Goal: Communication & Community: Answer question/provide support

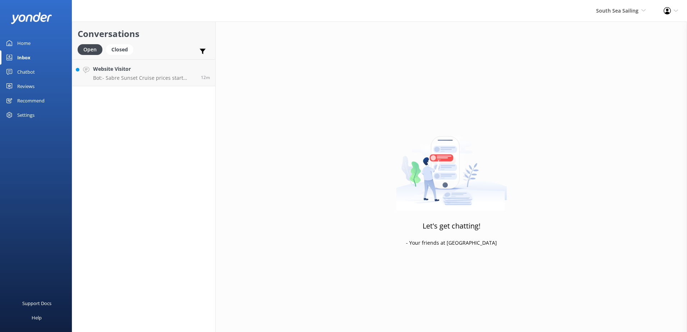
click at [619, 15] on div "South Sea Sailing South Sea Sailing South Sea Cruises Malamala Beach Club Aweso…" at bounding box center [621, 11] width 68 height 22
click at [604, 35] on link "South Sea Sailing" at bounding box center [619, 30] width 72 height 17
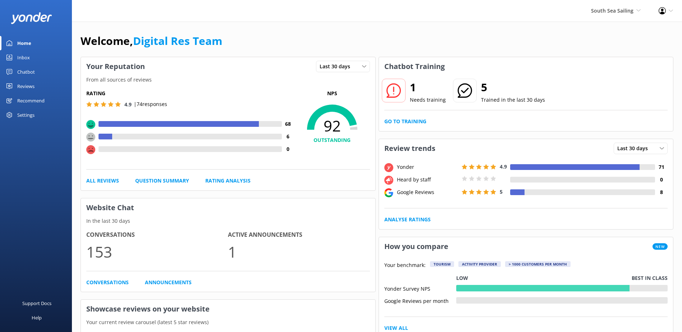
click at [33, 57] on link "Inbox" at bounding box center [36, 57] width 72 height 14
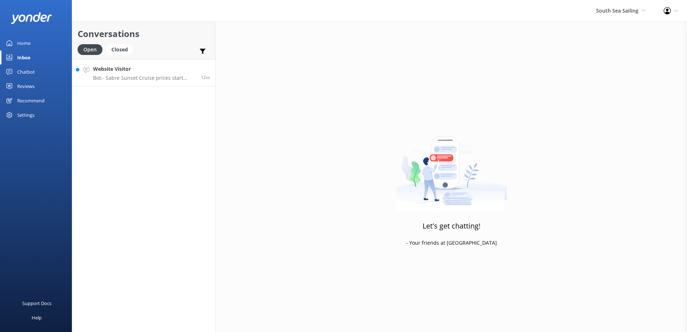
click at [122, 77] on p "Bot: - Sabre Sunset Cruise prices start from $149 per adult and $75 per child. …" at bounding box center [144, 78] width 102 height 6
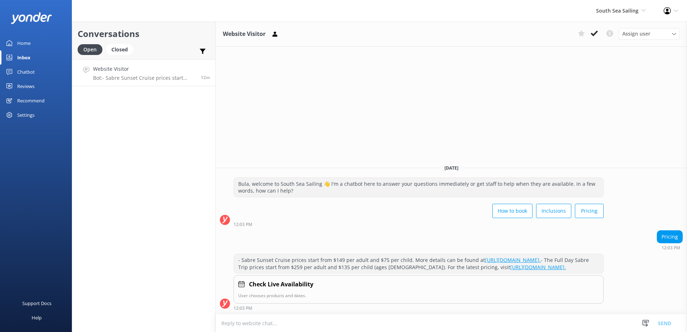
click at [595, 39] on div "Assign user Sonya Alyssa Digital Res Team Miri Koroitamana Lavenia Adivou Ana R…" at bounding box center [627, 34] width 105 height 12
click at [595, 36] on icon at bounding box center [594, 33] width 7 height 7
click at [619, 13] on span "South Sea Sailing" at bounding box center [617, 10] width 42 height 7
click at [621, 50] on link "South Sea Cruises" at bounding box center [619, 48] width 72 height 17
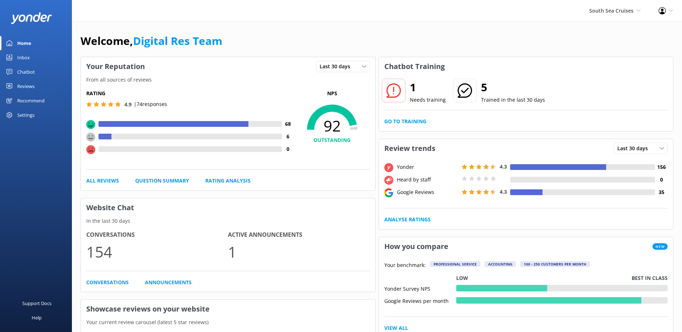
click at [28, 56] on div "Inbox" at bounding box center [23, 57] width 13 height 14
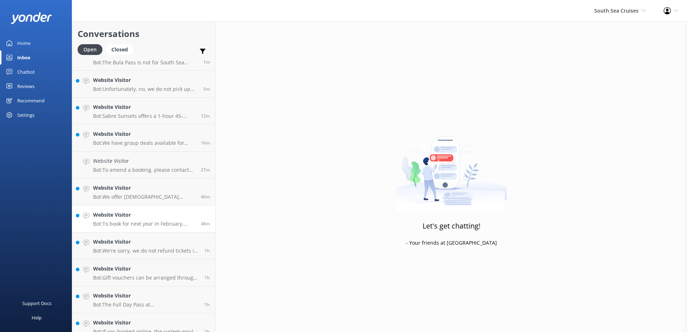
scroll to position [24, 0]
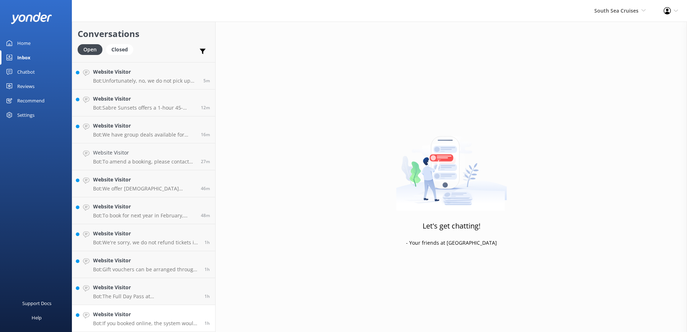
click at [172, 320] on div "Website Visitor Bot: If you booked online, the system would have emailed a conf…" at bounding box center [146, 319] width 106 height 16
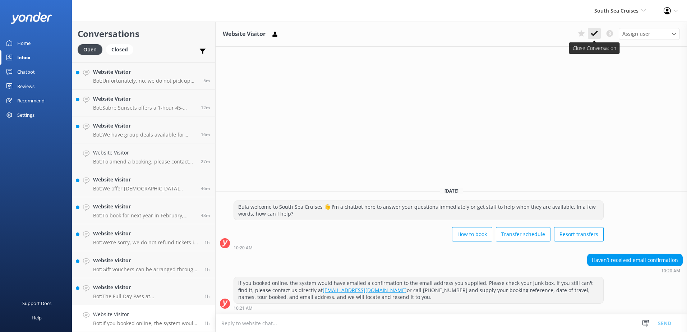
click at [597, 29] on button at bounding box center [594, 33] width 13 height 11
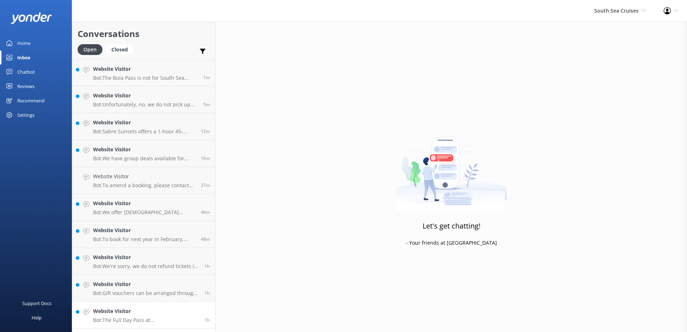
click at [170, 320] on p "Bot: The Full Day Pass at Malamala Beach Club costs $186 per person. Prices are…" at bounding box center [146, 320] width 106 height 6
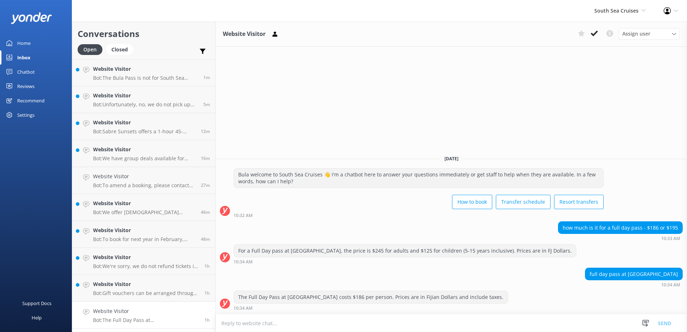
click at [597, 40] on div "Assign user Alyssa Sonya Digital Res Team Brenda Fenton Asena Naweilulu Miri Ko…" at bounding box center [627, 34] width 105 height 12
click at [597, 35] on icon at bounding box center [594, 33] width 7 height 7
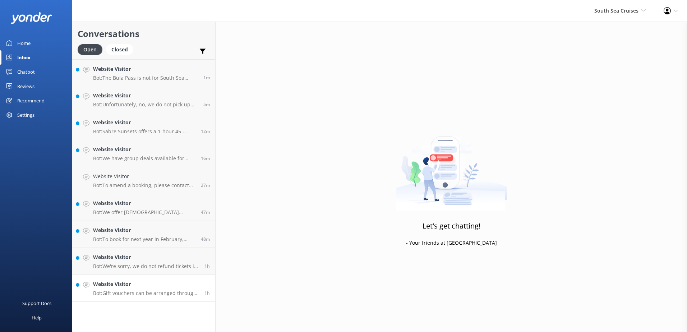
click at [171, 301] on link "Website Visitor Bot: Gift vouchers can be arranged through our Sales team. Plea…" at bounding box center [143, 288] width 143 height 27
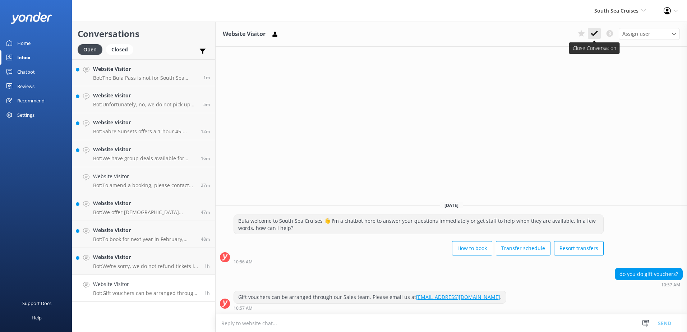
click at [597, 32] on use at bounding box center [594, 34] width 7 height 6
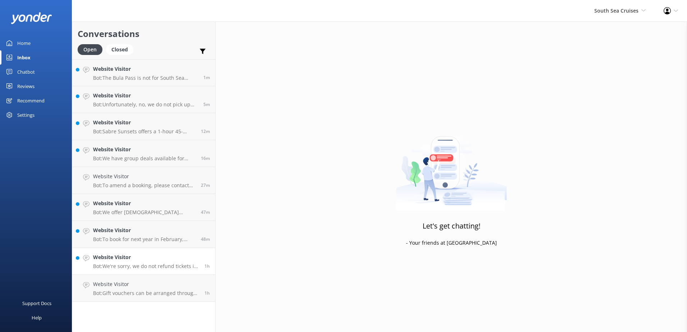
click at [171, 270] on link "Website Visitor Bot: We're sorry, we do not refund tickets if you miss your boa…" at bounding box center [143, 261] width 143 height 27
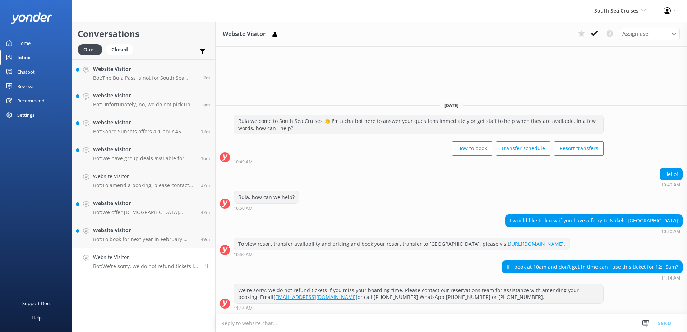
click at [450, 321] on textarea at bounding box center [452, 324] width 472 height 18
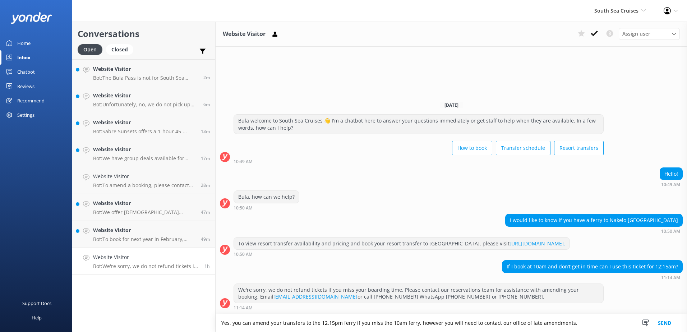
type textarea "Yes, you can amend your transfers to the 12.15pm ferry if you miss the 10am fer…"
click at [660, 322] on button "Send" at bounding box center [664, 323] width 27 height 18
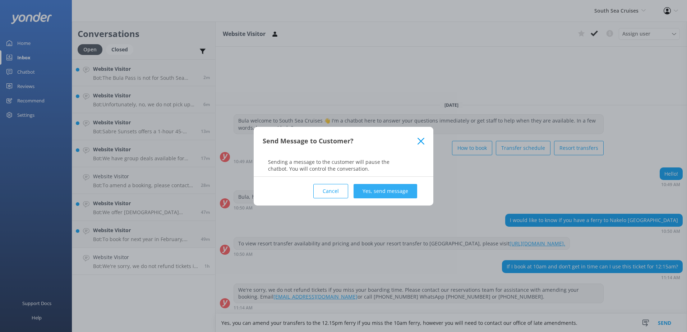
click at [404, 193] on button "Yes, send message" at bounding box center [386, 191] width 64 height 14
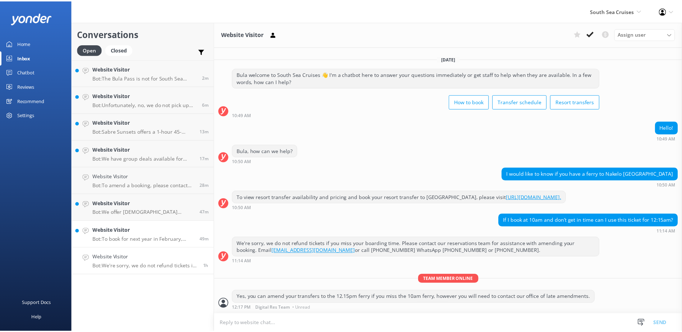
scroll to position [5, 0]
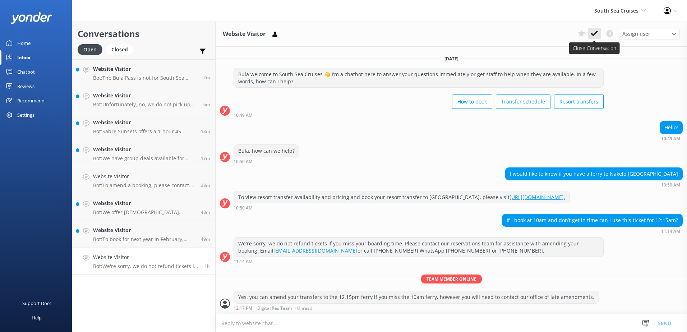
click at [595, 38] on button at bounding box center [594, 33] width 13 height 11
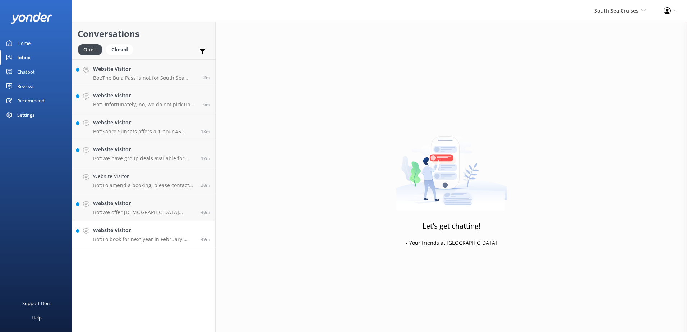
click at [176, 230] on h4 "Website Visitor" at bounding box center [144, 230] width 102 height 8
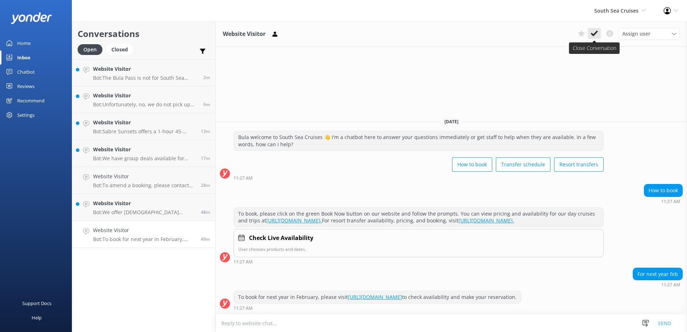
click at [594, 33] on icon at bounding box center [594, 33] width 7 height 7
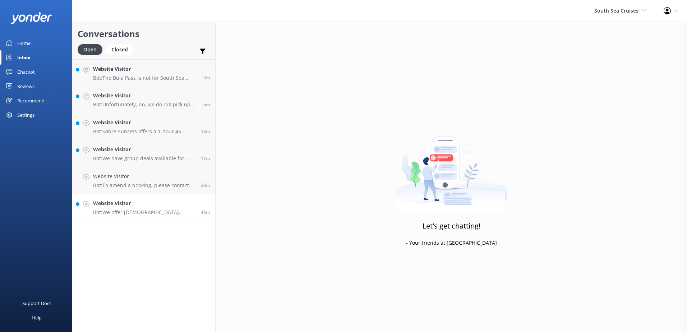
click at [162, 209] on div "Website Visitor Bot: We offer Fijian residents a 20% discount on our day tours …" at bounding box center [144, 208] width 102 height 16
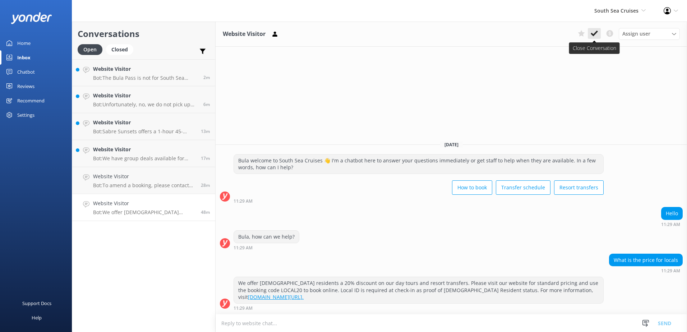
click at [592, 35] on use at bounding box center [594, 34] width 7 height 6
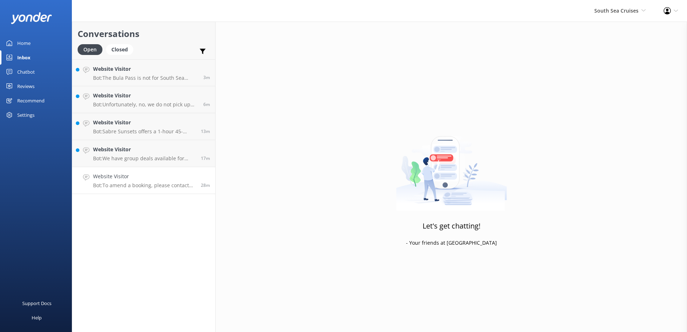
click at [142, 194] on div "Conversations Open Closed Important Converted Assigned to me Unassigned Website…" at bounding box center [144, 177] width 144 height 311
click at [146, 190] on link "Website Visitor Bot: To amend a booking, please contact our reservations team w…" at bounding box center [143, 180] width 143 height 27
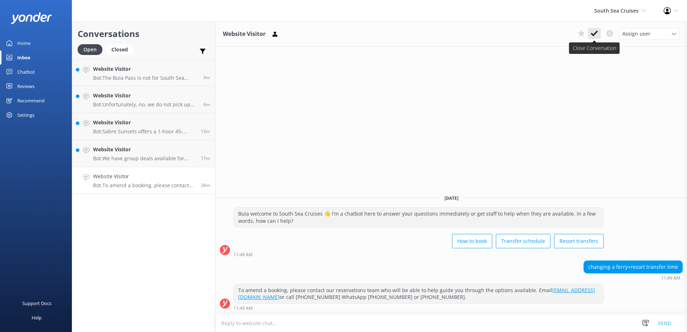
click at [594, 37] on icon at bounding box center [594, 33] width 7 height 7
click at [169, 154] on div "Website Visitor Bot: We have group deals available for those travelling with 10…" at bounding box center [144, 154] width 102 height 16
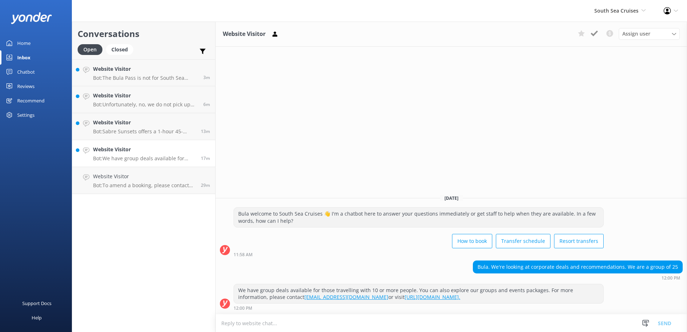
click at [170, 159] on p "Bot: We have group deals available for those travelling with 10 or more people.…" at bounding box center [144, 158] width 102 height 6
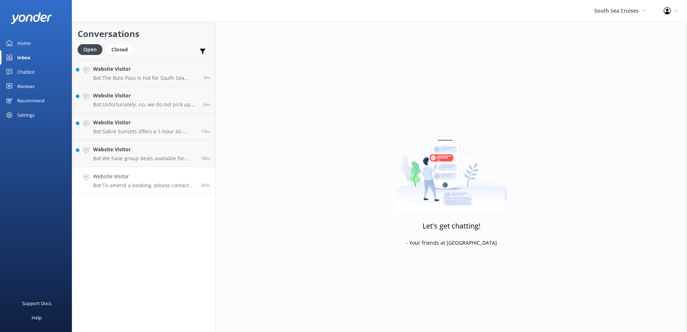
click at [166, 187] on p "Bot: To amend a booking, please contact our reservations team who will be able …" at bounding box center [144, 185] width 102 height 6
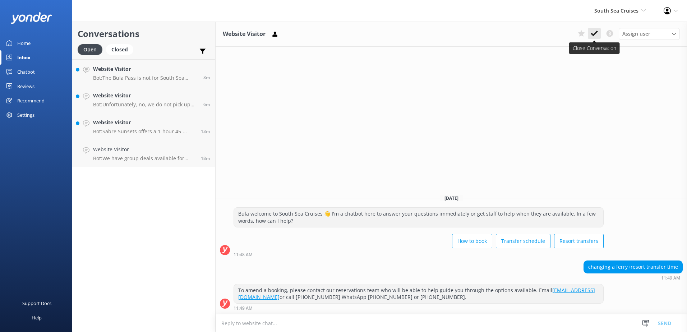
click at [597, 34] on icon at bounding box center [594, 33] width 7 height 7
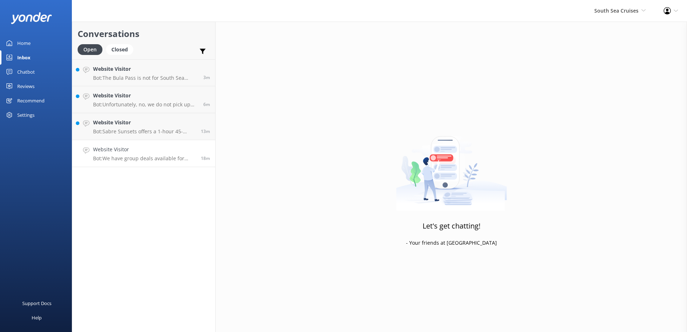
click at [187, 151] on h4 "Website Visitor" at bounding box center [144, 150] width 102 height 8
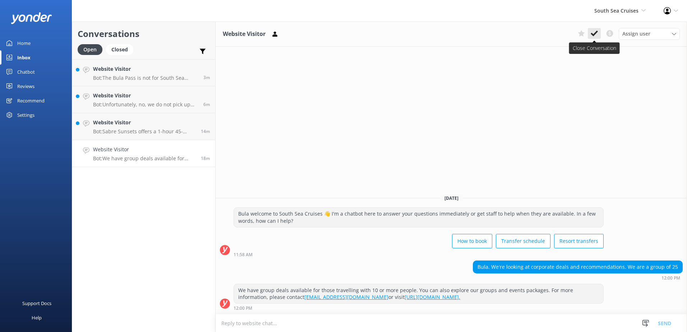
click at [597, 37] on icon at bounding box center [594, 33] width 7 height 7
click at [181, 136] on link "Website Visitor Bot: Sabre Sunsets offers a 1-hour 45-minute sunset cruise arou…" at bounding box center [143, 126] width 143 height 27
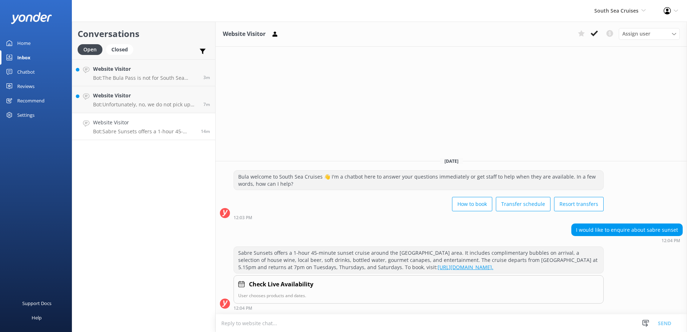
click at [393, 322] on textarea at bounding box center [452, 324] width 472 height 18
type textarea "H"
type textarea "W"
click at [253, 322] on textarea "Bula, how can i assist you?" at bounding box center [452, 323] width 472 height 18
type textarea "Bula, how can I assist you?"
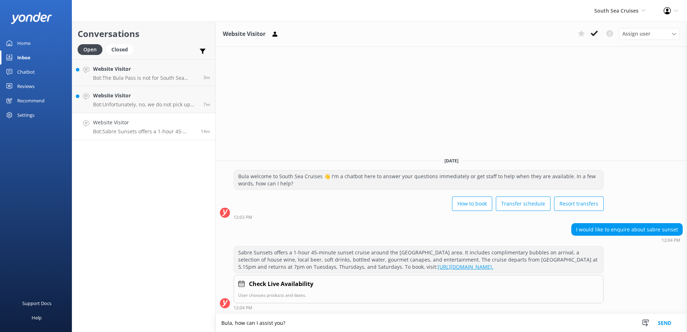
click at [668, 326] on button "Send" at bounding box center [664, 323] width 27 height 18
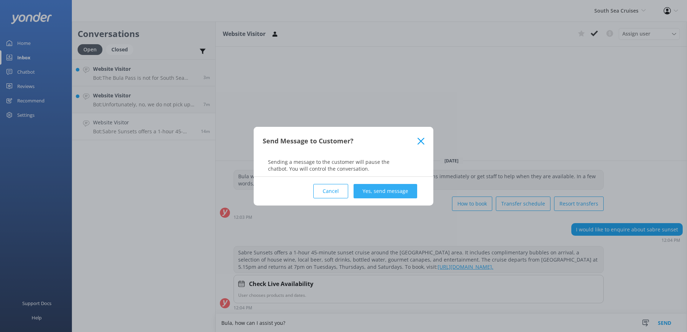
click at [371, 194] on button "Yes, send message" at bounding box center [386, 191] width 64 height 14
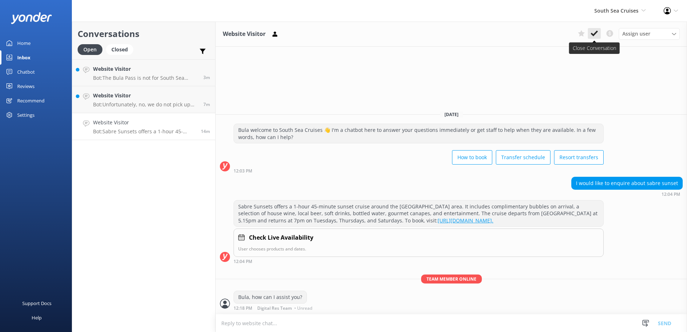
click at [594, 33] on icon at bounding box center [594, 33] width 7 height 7
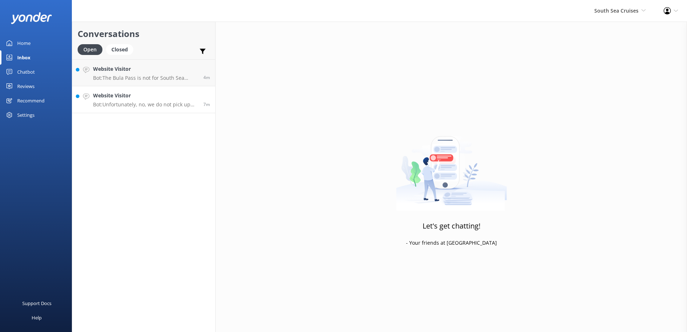
click at [141, 94] on h4 "Website Visitor" at bounding box center [145, 96] width 105 height 8
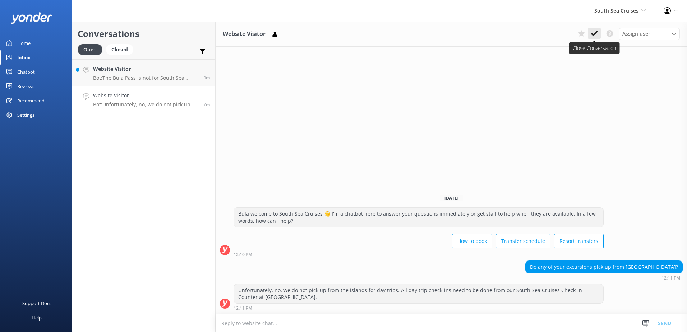
click at [597, 33] on icon at bounding box center [594, 33] width 7 height 7
click at [168, 78] on p "Bot: The Bula Pass is not for South Sea Cruises but is offered by Awesome Adven…" at bounding box center [145, 78] width 105 height 6
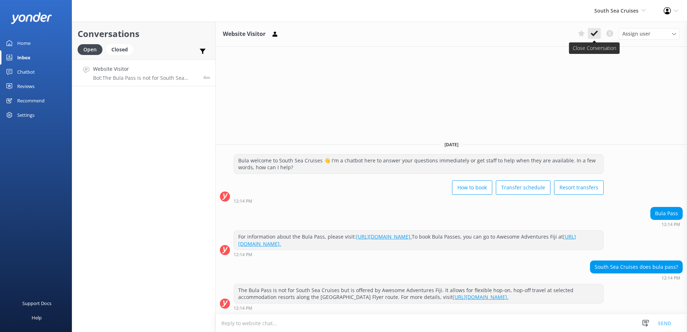
click at [592, 34] on use at bounding box center [594, 34] width 7 height 6
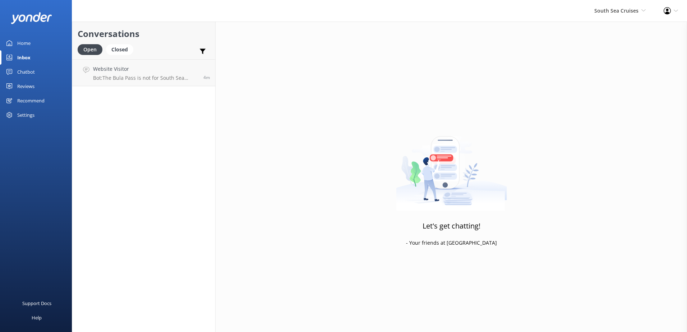
click at [611, 15] on div "South Sea Cruises South Sea Sailing South Sea Cruises Malamala Beach Club Aweso…" at bounding box center [620, 11] width 69 height 22
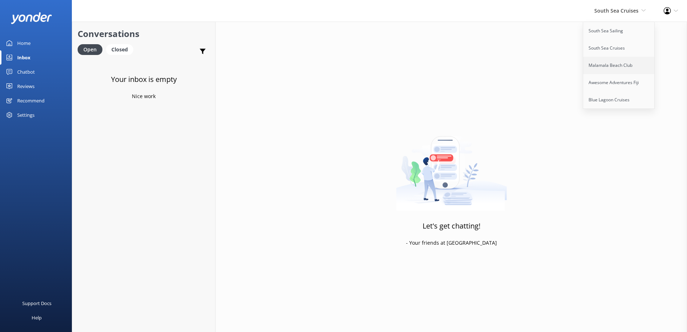
click at [609, 60] on link "Malamala Beach Club" at bounding box center [619, 65] width 72 height 17
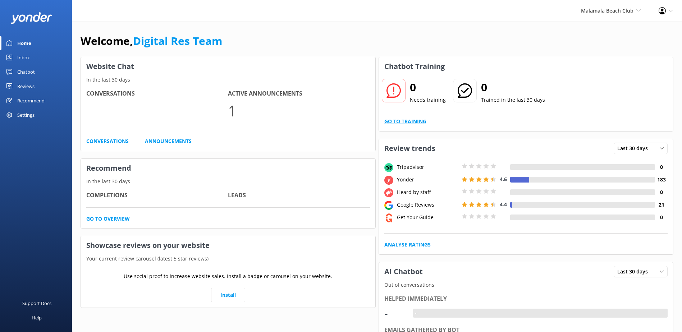
click at [413, 120] on link "Go to Training" at bounding box center [405, 122] width 42 height 8
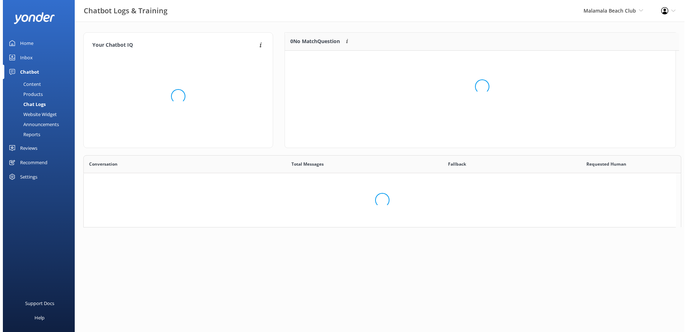
scroll to position [84, 385]
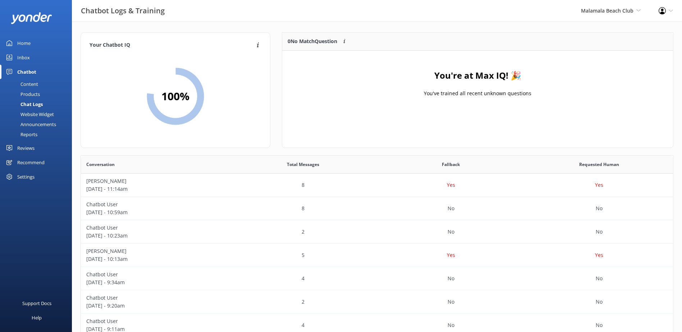
click at [28, 61] on div "Inbox" at bounding box center [23, 57] width 13 height 14
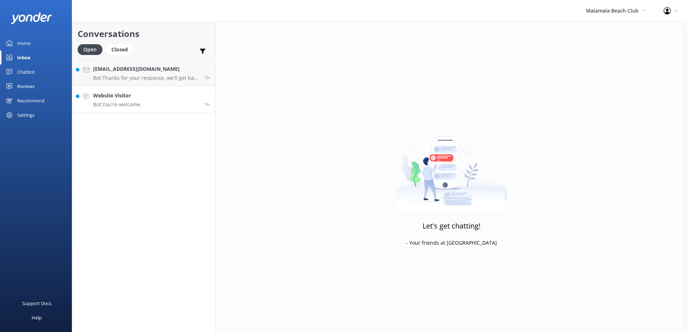
click at [154, 97] on link "Website Visitor Bot: You're welcome. 1h" at bounding box center [143, 99] width 143 height 27
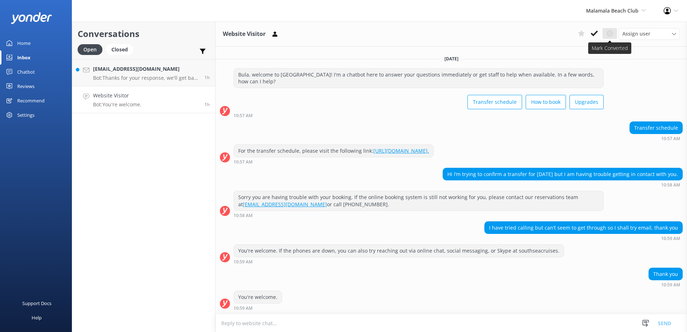
click at [603, 36] on button at bounding box center [610, 33] width 14 height 11
click at [613, 33] on use at bounding box center [610, 33] width 7 height 7
click at [595, 33] on icon at bounding box center [594, 33] width 7 height 7
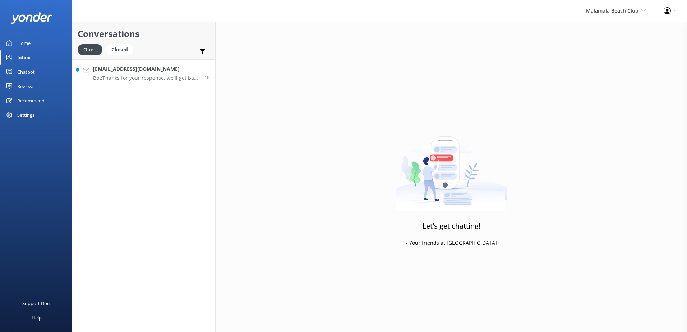
click at [160, 74] on div "sveennagpal10@gmail.com Bot: Thanks for your response, we'll get back to you as…" at bounding box center [146, 72] width 106 height 15
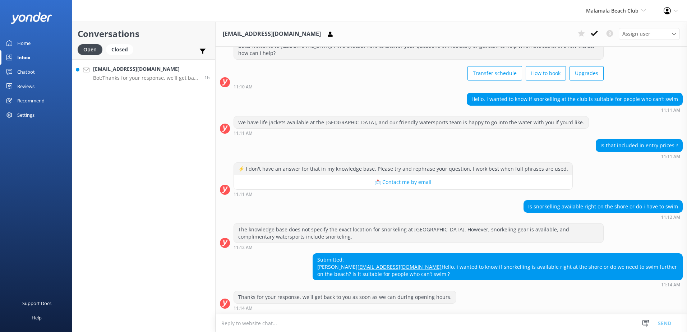
scroll to position [40, 0]
click at [382, 319] on textarea at bounding box center [452, 324] width 472 height 18
click at [390, 321] on textarea at bounding box center [452, 324] width 472 height 18
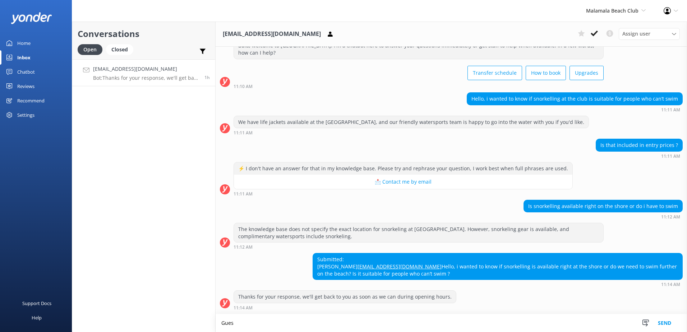
scroll to position [40, 0]
type textarea "Guests are welcome to snorkel at the shore, or venture further to the jetty."
click at [668, 324] on button "Send" at bounding box center [664, 323] width 27 height 18
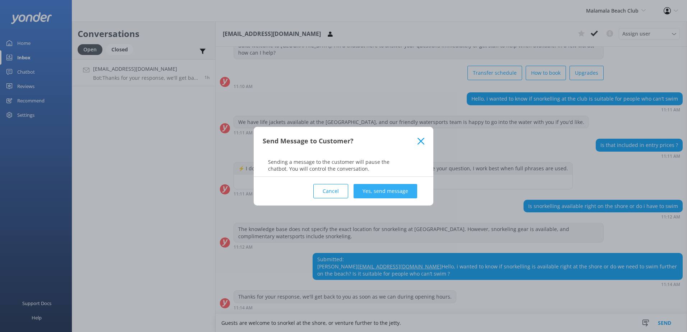
click at [400, 193] on button "Yes, send message" at bounding box center [386, 191] width 64 height 14
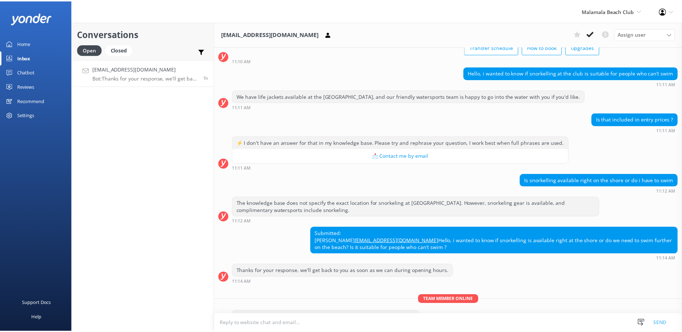
scroll to position [87, 0]
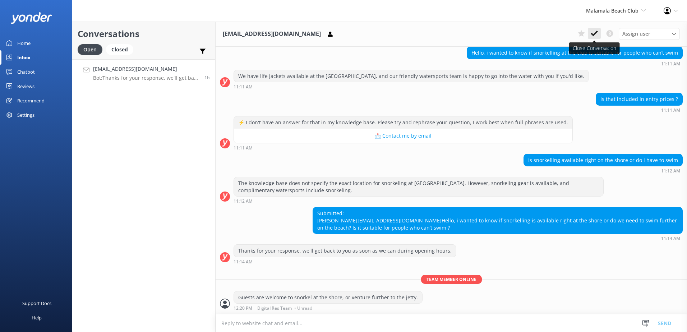
click at [596, 29] on button at bounding box center [594, 33] width 13 height 11
click at [606, 10] on span "Malamala Beach Club" at bounding box center [612, 10] width 52 height 7
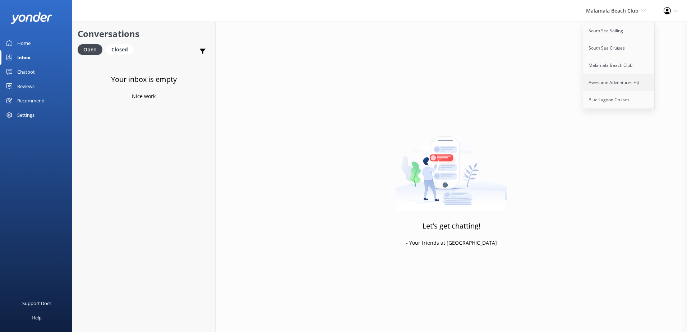
click at [605, 77] on link "Awesome Adventures Fiji" at bounding box center [619, 82] width 72 height 17
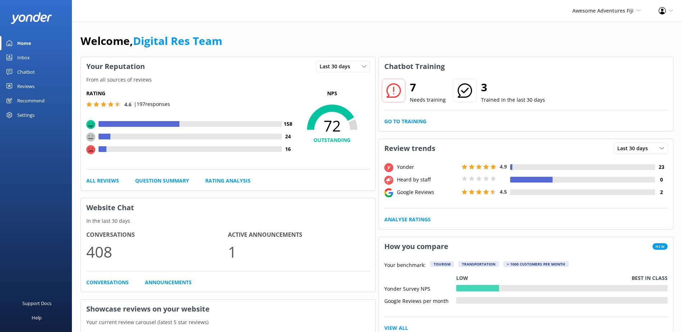
click at [34, 60] on link "Inbox" at bounding box center [36, 57] width 72 height 14
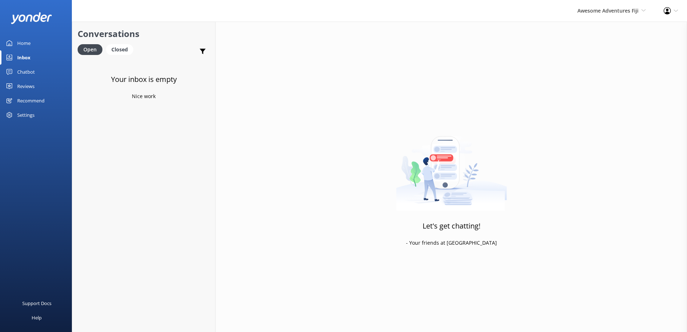
click at [614, 2] on div "Awesome Adventures Fiji South Sea Sailing South Sea Cruises Malamala Beach Club…" at bounding box center [612, 11] width 86 height 22
click at [611, 100] on link "Blue Lagoon Cruises" at bounding box center [619, 99] width 72 height 17
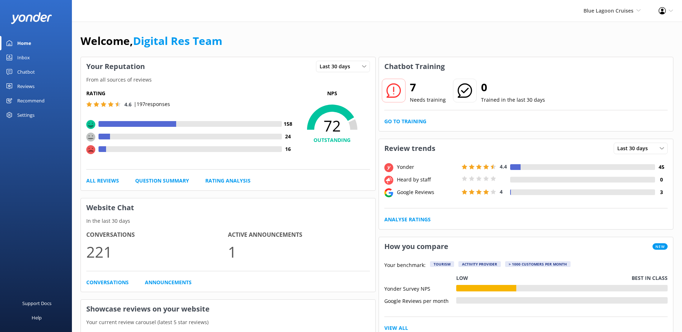
click at [39, 56] on link "Inbox" at bounding box center [36, 57] width 72 height 14
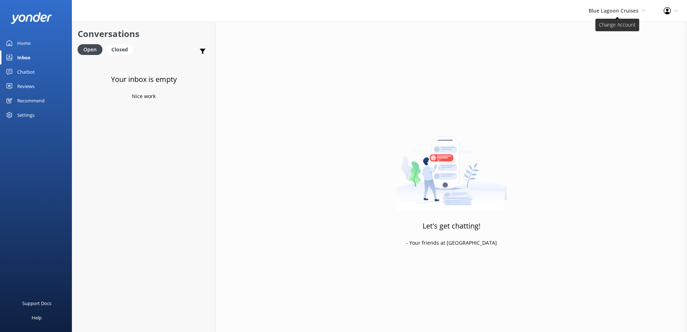
click at [629, 9] on span "Blue Lagoon Cruises" at bounding box center [614, 10] width 50 height 7
click at [608, 33] on link "South Sea Sailing" at bounding box center [619, 30] width 72 height 17
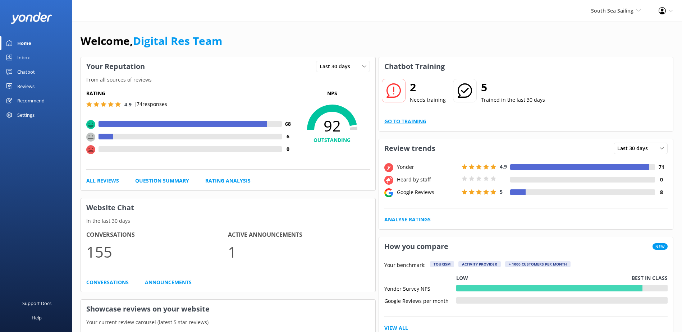
click at [407, 122] on link "Go to Training" at bounding box center [405, 122] width 42 height 8
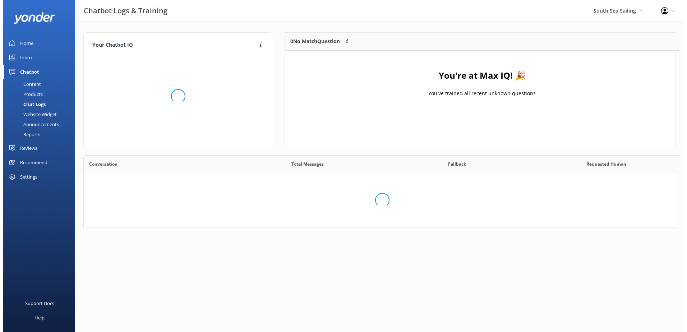
scroll to position [84, 385]
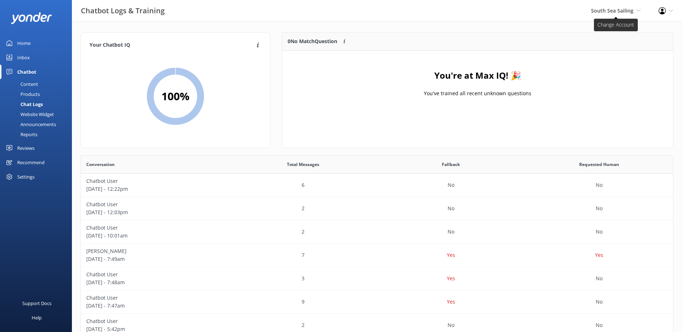
click at [613, 14] on span "South Sea Sailing South Sea Sailing South Sea Cruises Malamala Beach Club Aweso…" at bounding box center [616, 11] width 50 height 8
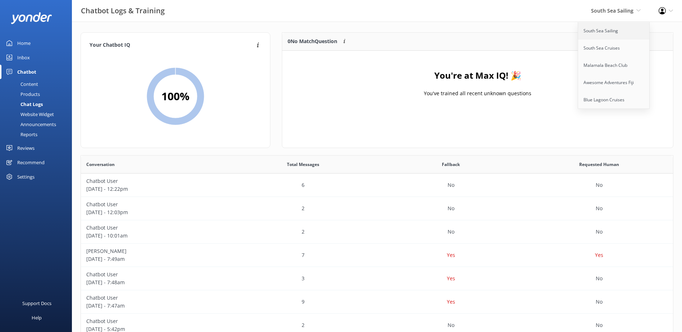
click at [623, 33] on link "South Sea Sailing" at bounding box center [614, 30] width 72 height 17
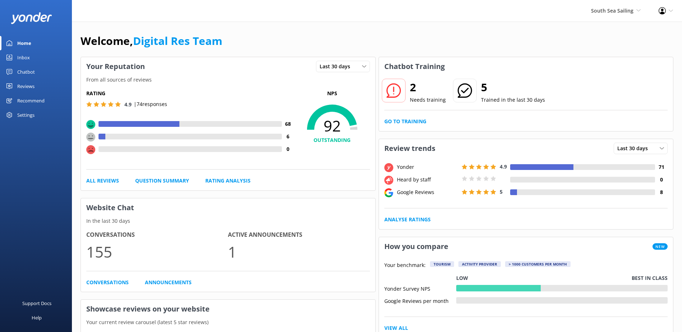
click at [0, 56] on html "South Sea Sailing South Sea Sailing South Sea Cruises Malamala Beach Club Aweso…" at bounding box center [341, 166] width 682 height 332
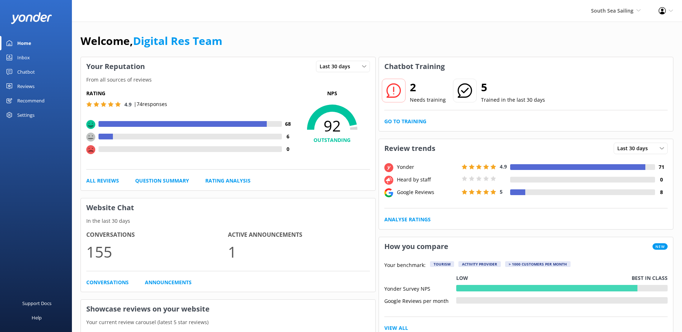
click at [24, 55] on div "Inbox" at bounding box center [23, 57] width 13 height 14
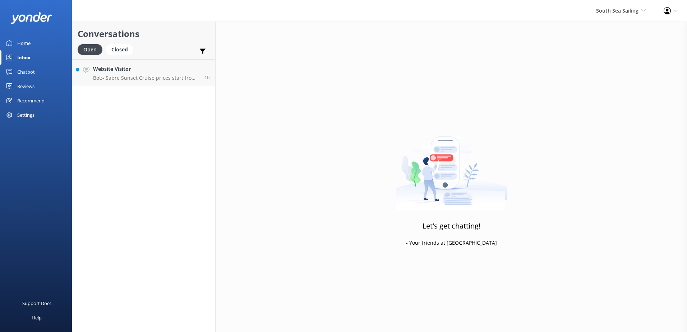
click at [153, 88] on div "Conversations Open Closed Important Converted Assigned to me Unassigned Website…" at bounding box center [144, 177] width 144 height 311
click at [168, 74] on div "Website Visitor Bot: - Sabre Sunset Cruise prices start from $149 per adult and…" at bounding box center [146, 72] width 106 height 15
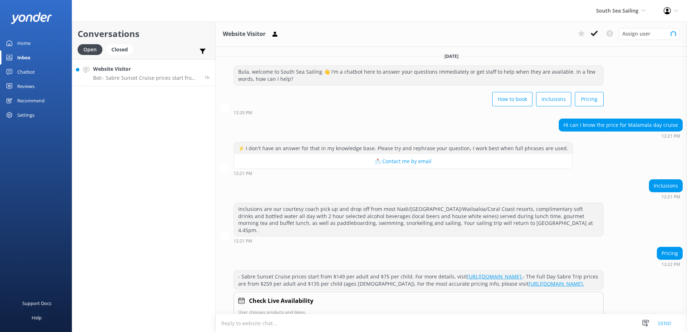
scroll to position [17, 0]
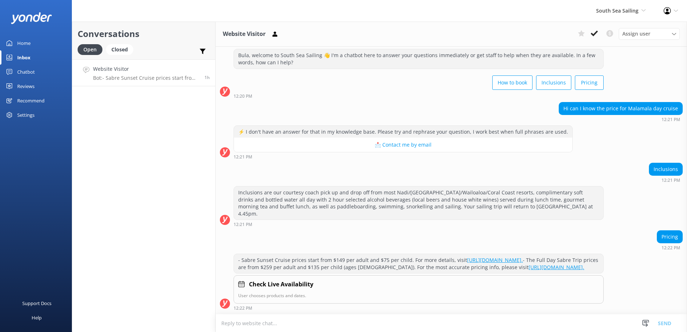
click at [366, 326] on textarea at bounding box center [452, 324] width 472 height 18
click at [298, 324] on textarea "Malamala beach club is" at bounding box center [452, 323] width 472 height 18
paste textarea "Children pay the same rate as adults except for infants under 3 who are free of…"
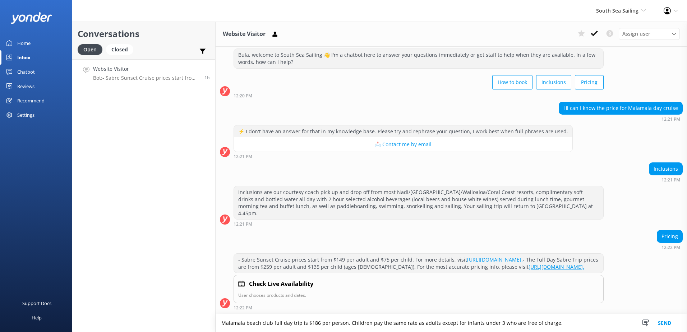
type textarea "Malamala beach club full day trip is $186 per person. Children pay the same rat…"
click at [659, 322] on button "Send" at bounding box center [664, 323] width 27 height 18
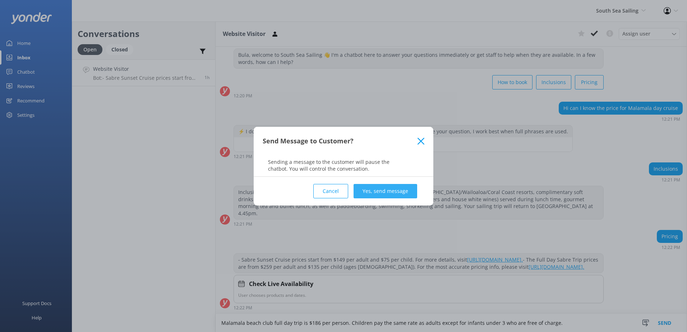
click at [403, 192] on button "Yes, send message" at bounding box center [386, 191] width 64 height 14
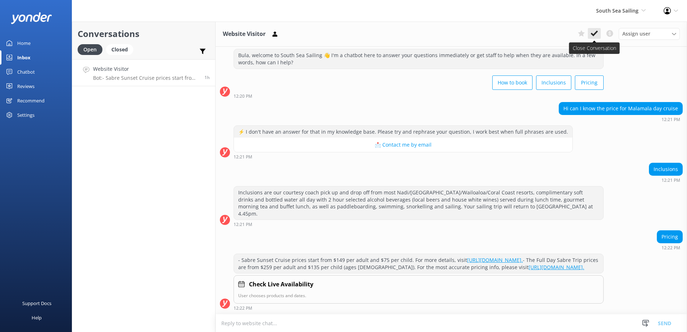
scroll to position [63, 0]
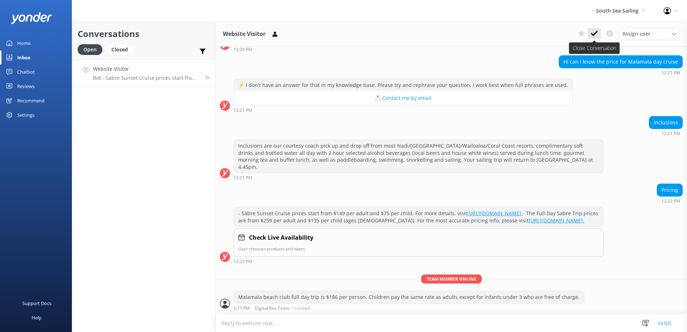
click at [597, 35] on icon at bounding box center [594, 33] width 7 height 7
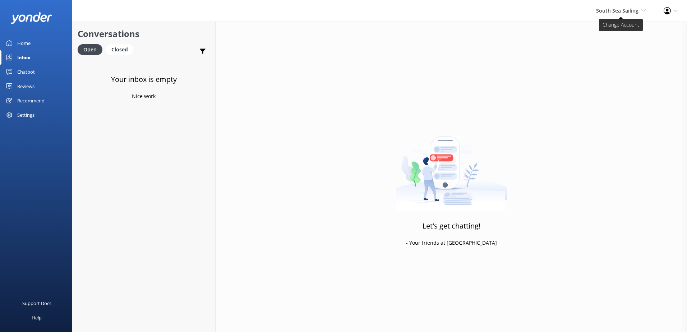
click at [619, 12] on span "South Sea Sailing" at bounding box center [617, 10] width 42 height 7
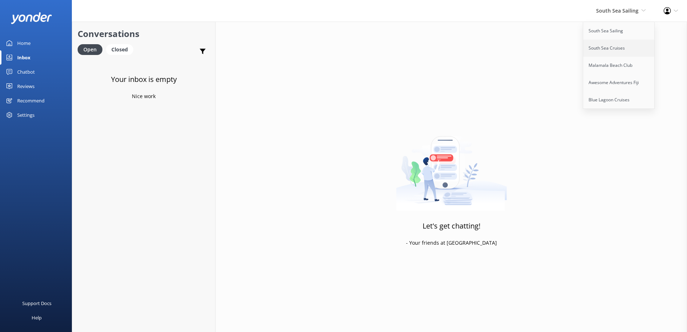
click at [617, 45] on link "South Sea Cruises" at bounding box center [619, 48] width 72 height 17
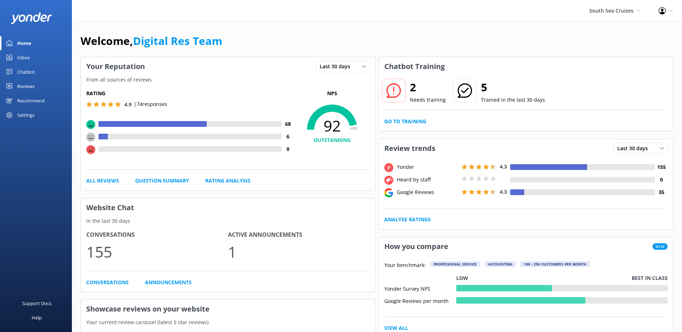
click at [32, 57] on link "Inbox" at bounding box center [36, 57] width 72 height 14
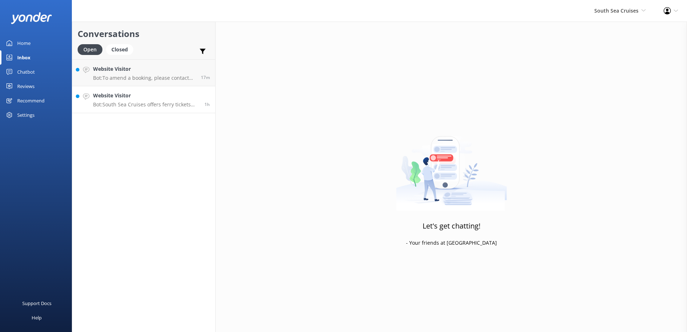
click at [166, 105] on p "Bot: South Sea Cruises offers ferry tickets specific to day trips and resort tr…" at bounding box center [146, 104] width 106 height 6
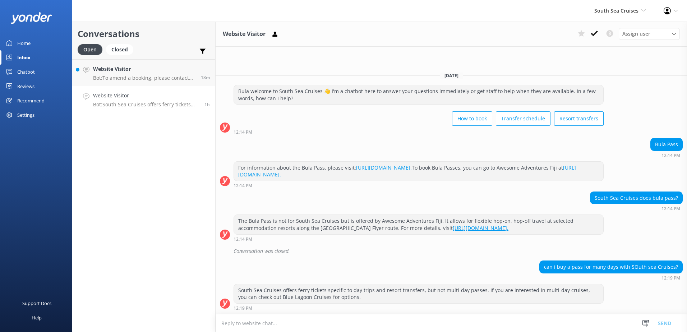
click at [438, 323] on textarea at bounding box center [452, 324] width 472 height 18
click at [446, 322] on textarea at bounding box center [452, 324] width 472 height 18
click at [620, 285] on div "South Sea Cruises offers ferry tickets specific to day trips and resort transfe…" at bounding box center [452, 297] width 472 height 27
click at [429, 325] on textarea "Yes, you can purchase a bula pass with South Sea Cruises." at bounding box center [452, 323] width 472 height 18
paste textarea "Please contact & liaise directly with our South Sea Cruises Reservations team, …"
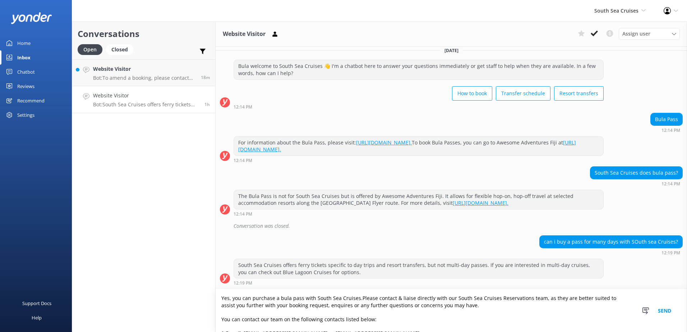
click at [356, 297] on textarea "Yes, you can purchase a bula pass with South Sea Cruises.Please contact & liais…" at bounding box center [452, 310] width 472 height 43
click at [359, 299] on textarea "Yes, you can purchase a bula pass with South Sea Cruises.Please contact & liais…" at bounding box center [452, 310] width 472 height 43
click at [357, 299] on textarea "Yes, you can purchase a bula pass with South Sea Cruises.Please contact & liais…" at bounding box center [452, 310] width 472 height 43
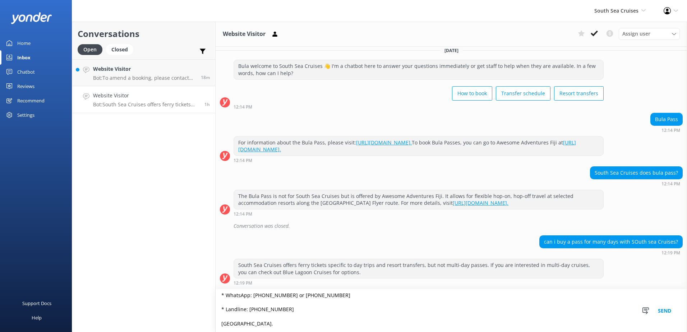
scroll to position [52, 0]
type textarea "Yes, you can purchase a Bula pass with South Sea Cruises. Please contact & liai…"
click at [670, 312] on button "Send" at bounding box center [664, 310] width 27 height 43
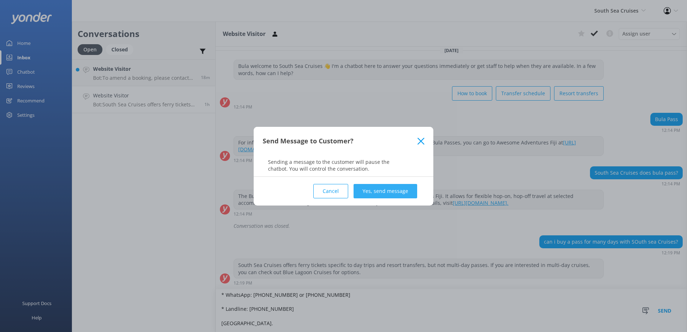
click at [406, 186] on button "Yes, send message" at bounding box center [386, 191] width 64 height 14
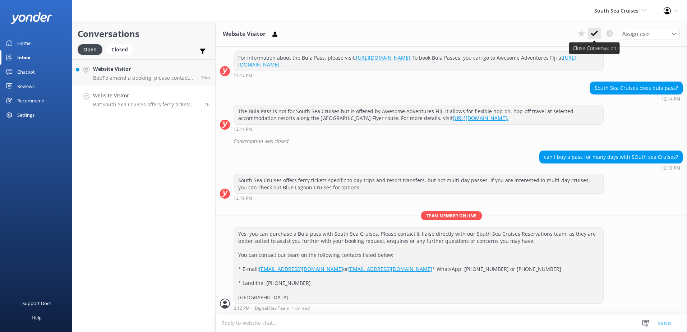
scroll to position [105, 0]
click at [599, 30] on button at bounding box center [594, 33] width 13 height 11
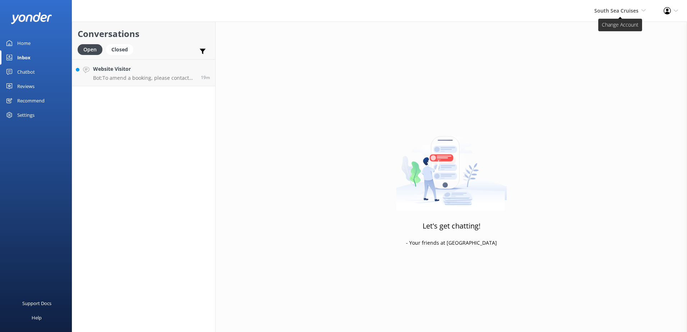
click at [617, 11] on span "South Sea Cruises" at bounding box center [617, 10] width 44 height 7
click at [141, 78] on p "Bot: To amend a booking, please contact our reservations team who will be able …" at bounding box center [144, 78] width 102 height 6
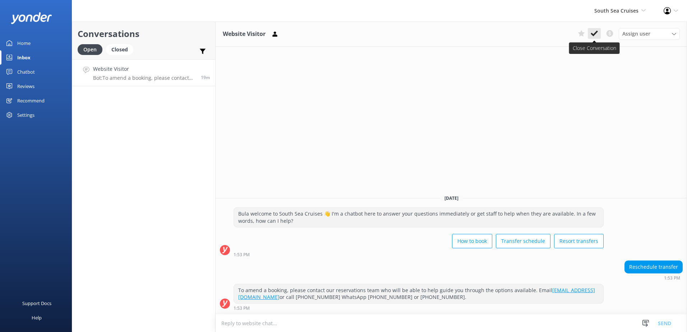
click at [597, 32] on use at bounding box center [594, 34] width 7 height 6
click at [630, 12] on span "South Sea Cruises" at bounding box center [617, 10] width 44 height 7
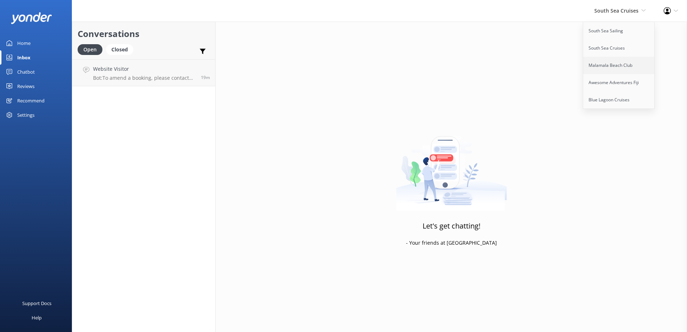
click at [612, 66] on link "Malamala Beach Club" at bounding box center [619, 65] width 72 height 17
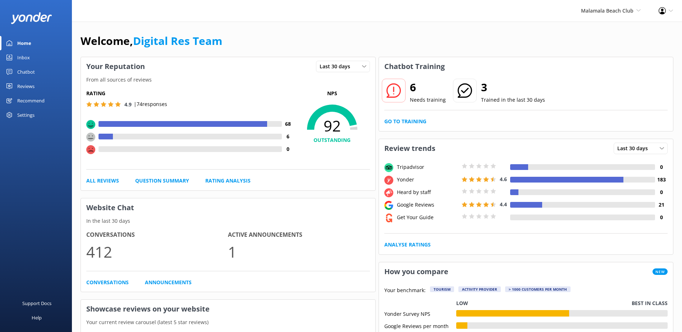
click at [26, 59] on div "Inbox" at bounding box center [23, 57] width 13 height 14
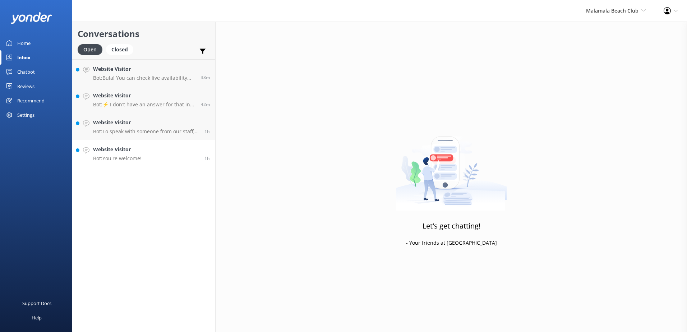
click at [155, 161] on link "Website Visitor Bot: You're welcome! 1h" at bounding box center [143, 153] width 143 height 27
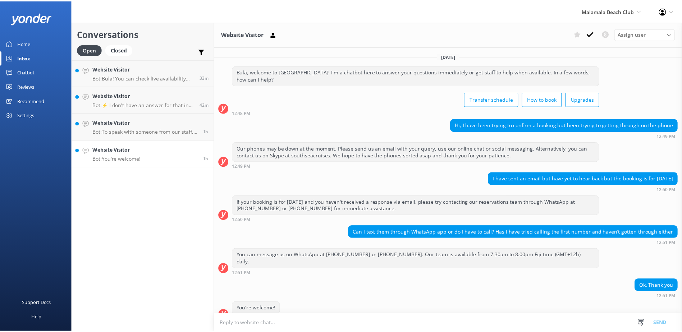
scroll to position [4, 0]
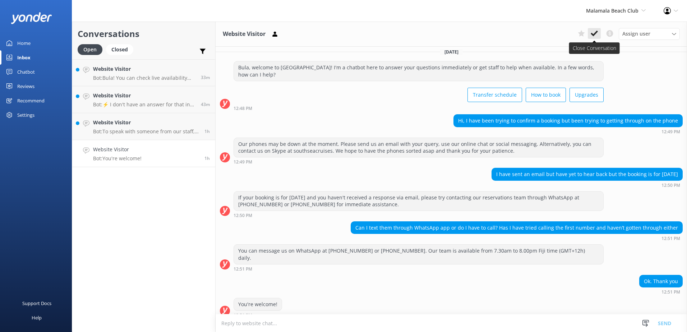
click at [589, 35] on button at bounding box center [594, 33] width 13 height 11
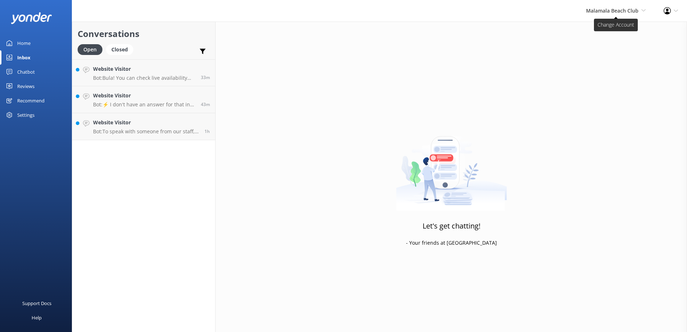
click at [608, 13] on span "Malamala Beach Club" at bounding box center [612, 10] width 52 height 7
click at [189, 130] on p "Bot: To speak with someone from our staff, please email us at reservations@ssc.…" at bounding box center [146, 131] width 106 height 6
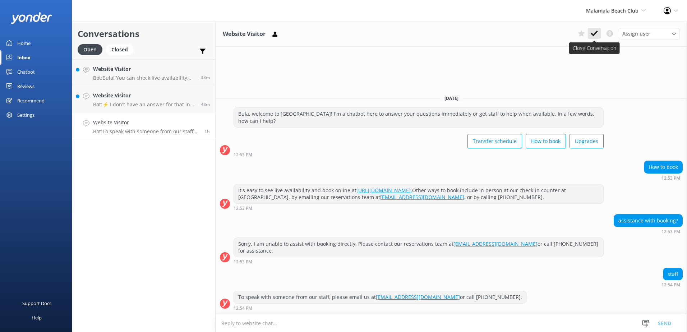
click at [595, 37] on icon at bounding box center [594, 33] width 7 height 7
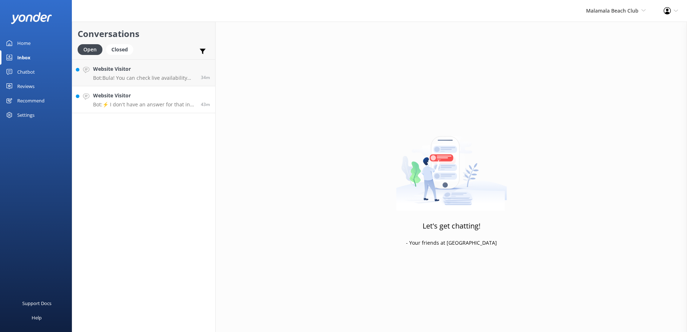
click at [133, 100] on div "Website Visitor Bot: ⚡ I don't have an answer for that in my knowledge base. Pl…" at bounding box center [144, 100] width 102 height 16
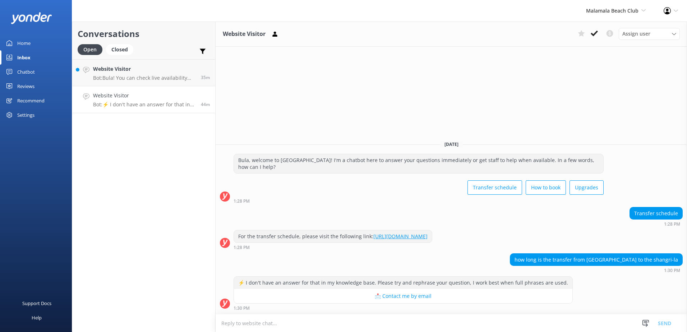
click at [413, 322] on textarea at bounding box center [452, 324] width 472 height 18
type textarea "P"
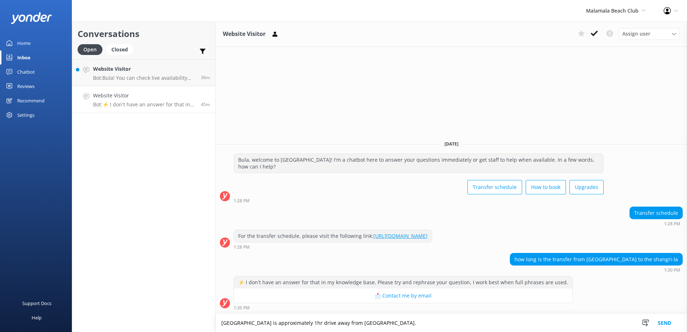
type textarea "Port Denarau is approximately 1hr drive away from Shangri-la Fijian Resort."
click at [668, 319] on button "Send" at bounding box center [664, 323] width 27 height 18
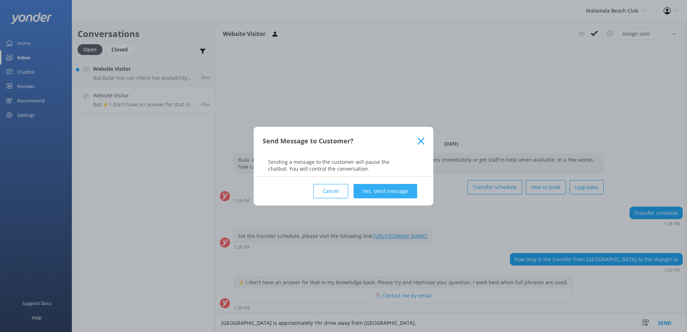
click at [390, 193] on button "Yes, send message" at bounding box center [386, 191] width 64 height 14
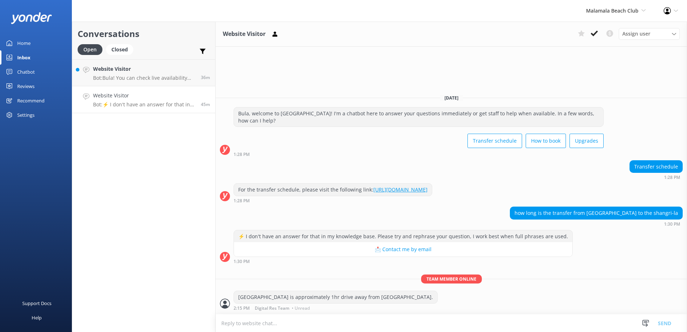
click at [596, 35] on icon at bounding box center [594, 33] width 7 height 7
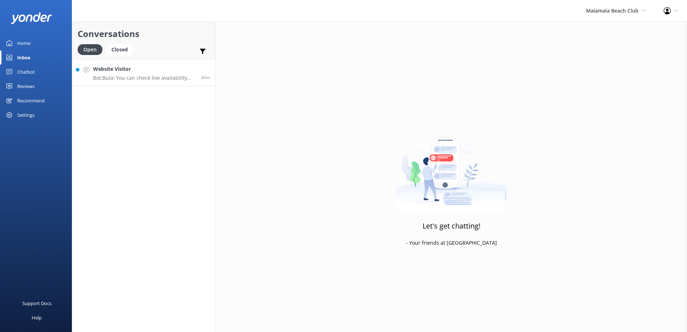
click at [151, 71] on h4 "Website Visitor" at bounding box center [144, 69] width 102 height 8
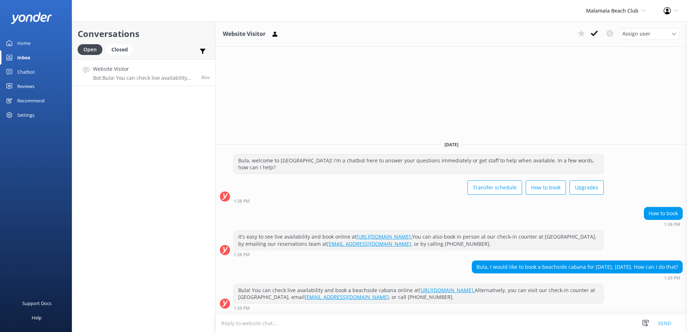
click at [409, 331] on textarea at bounding box center [452, 324] width 472 height 18
click at [656, 315] on button "Send" at bounding box center [664, 323] width 27 height 18
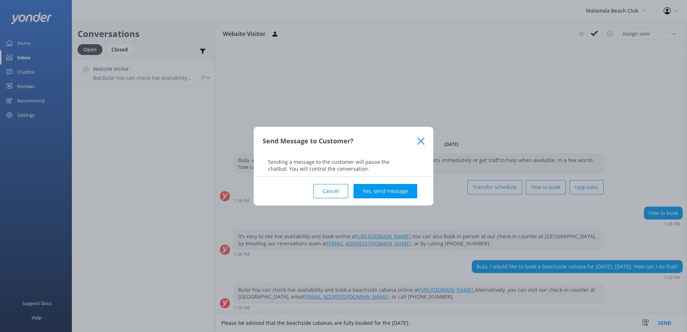
click at [473, 321] on div "Send Message to Customer? Sending a message to the customer will pause the chat…" at bounding box center [343, 166] width 687 height 332
click at [326, 191] on button "Cancel" at bounding box center [330, 191] width 35 height 14
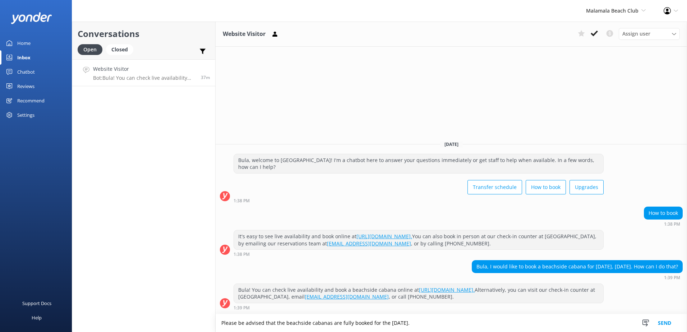
click at [443, 327] on textarea "Please be advised that the beachside cabanas are fully booked for the 16th of O…" at bounding box center [452, 323] width 472 height 18
type textarea "Please be advised that the beachside cabanas are fully booked for the 16th of O…"
click at [668, 324] on button "Send" at bounding box center [664, 323] width 27 height 18
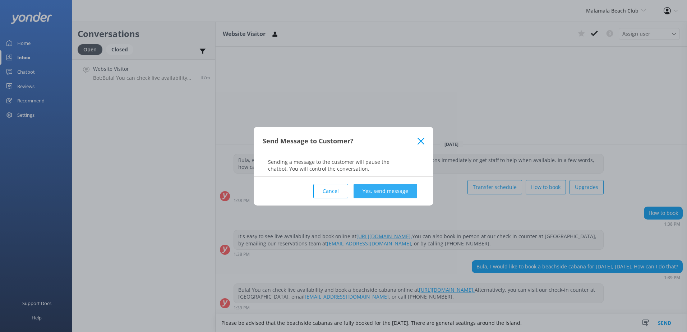
click at [370, 188] on button "Yes, send message" at bounding box center [386, 191] width 64 height 14
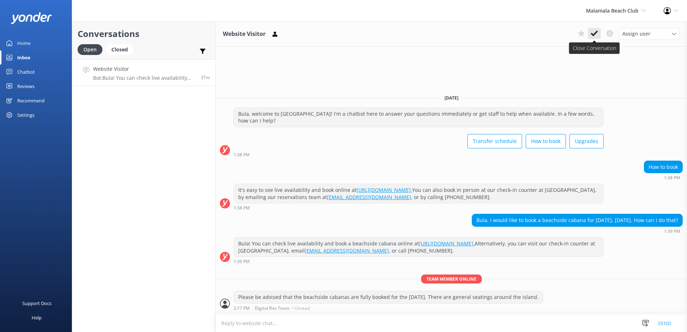
click at [591, 37] on button at bounding box center [594, 33] width 13 height 11
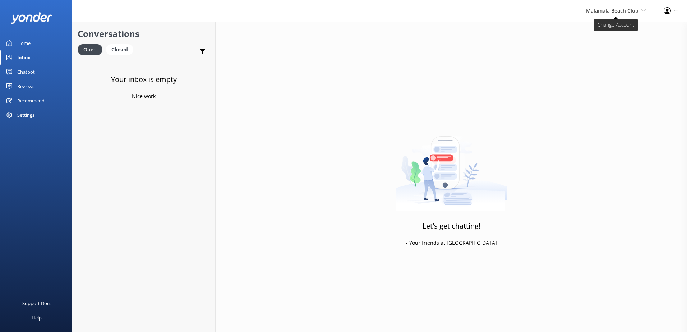
click at [605, 12] on span "Malamala Beach Club" at bounding box center [612, 10] width 52 height 7
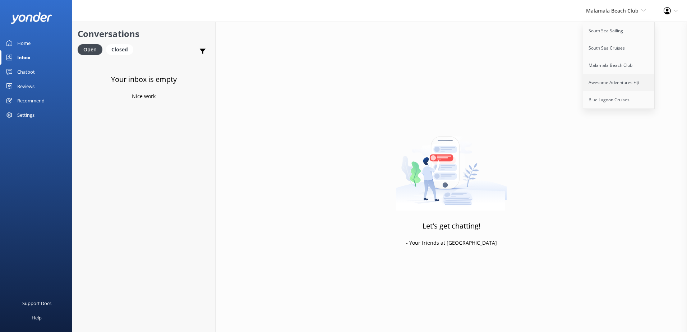
click at [605, 78] on link "Awesome Adventures Fiji" at bounding box center [619, 82] width 72 height 17
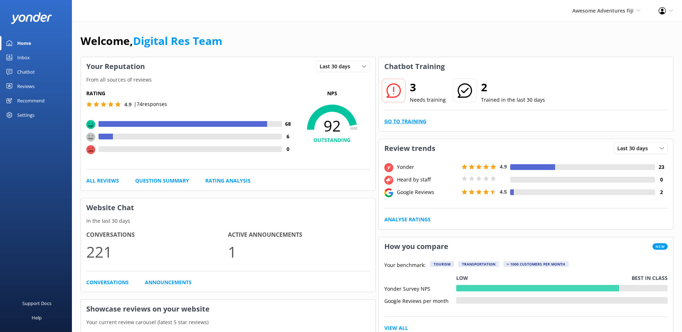
click at [412, 118] on div "3 Needs training 2 Trained in the last 30 days Go to Training" at bounding box center [526, 103] width 294 height 55
click at [412, 123] on link "Go to Training" at bounding box center [405, 122] width 42 height 8
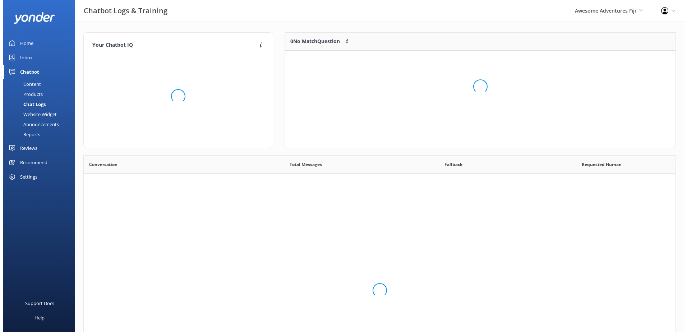
scroll to position [247, 587]
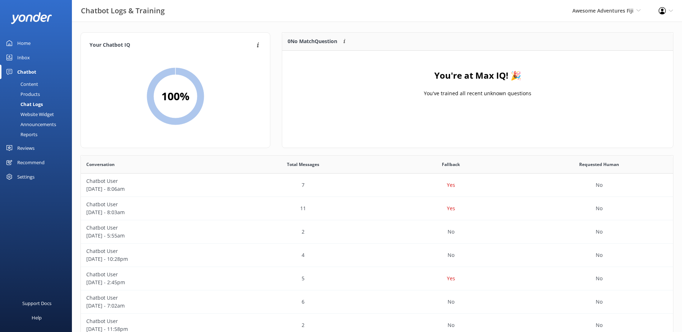
click at [32, 55] on link "Inbox" at bounding box center [36, 57] width 72 height 14
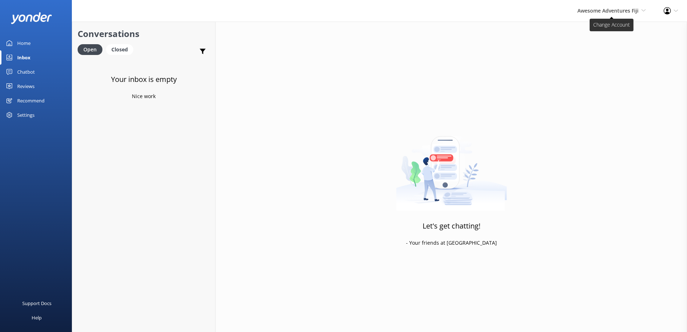
click at [591, 14] on span "Awesome Adventures Fiji" at bounding box center [608, 10] width 61 height 7
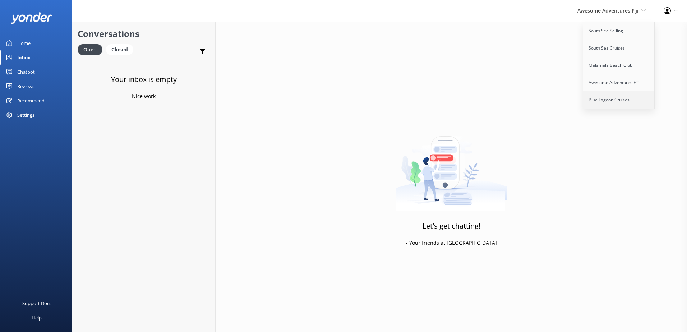
click at [604, 98] on link "Blue Lagoon Cruises" at bounding box center [619, 99] width 72 height 17
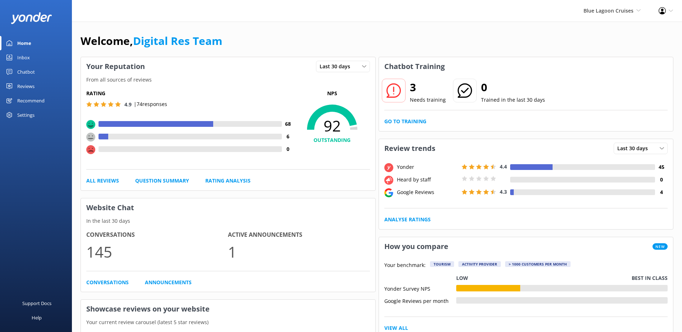
click at [36, 58] on link "Inbox" at bounding box center [36, 57] width 72 height 14
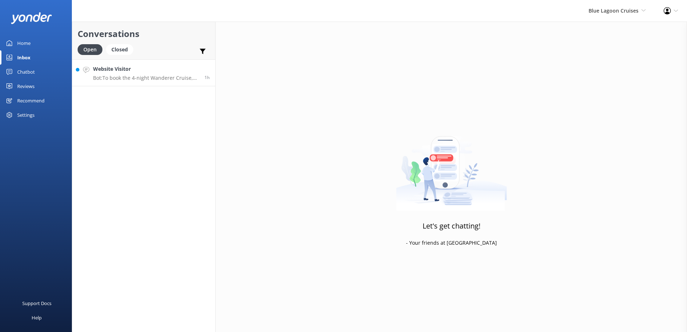
click at [162, 67] on h4 "Website Visitor" at bounding box center [146, 69] width 106 height 8
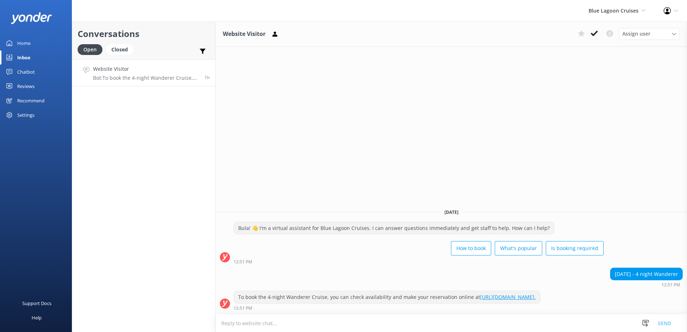
click at [448, 302] on div "To book the 4-night Wanderer Cruise, you can check availability and make your r…" at bounding box center [387, 297] width 306 height 12
click at [480, 299] on link "https://apps.customlinc.com.au/southseacruises/BookingCat/Availability/?ParentC…" at bounding box center [508, 297] width 56 height 7
click at [593, 31] on icon at bounding box center [594, 33] width 7 height 7
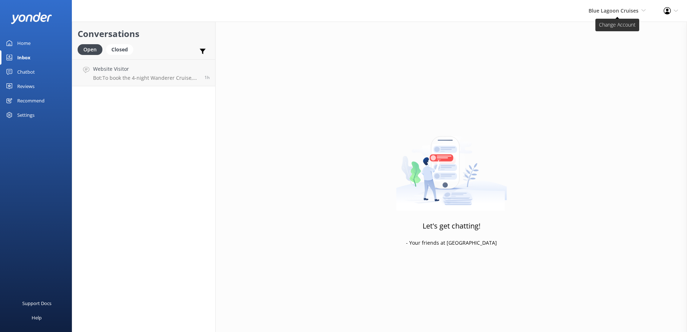
click at [611, 11] on span "Blue Lagoon Cruises" at bounding box center [614, 10] width 50 height 7
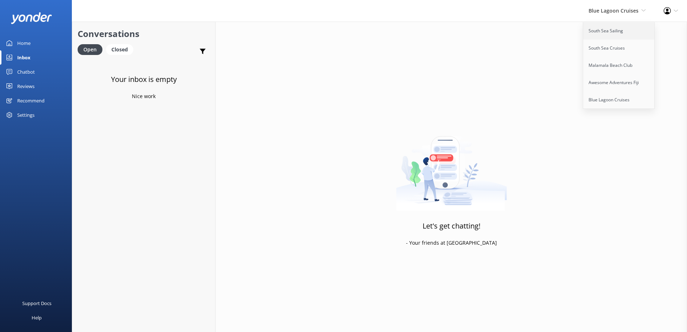
click at [602, 28] on link "South Sea Sailing" at bounding box center [619, 30] width 72 height 17
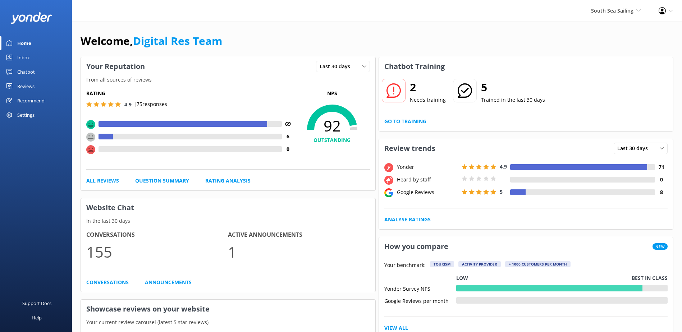
click at [29, 59] on div "Inbox" at bounding box center [23, 57] width 13 height 14
